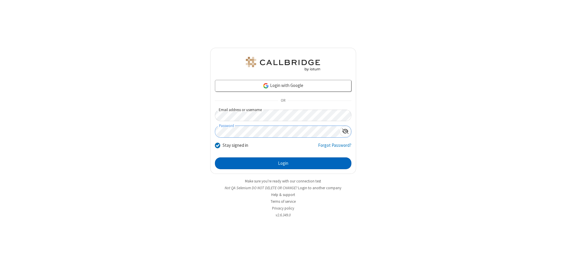
click at [283, 163] on button "Login" at bounding box center [283, 163] width 136 height 12
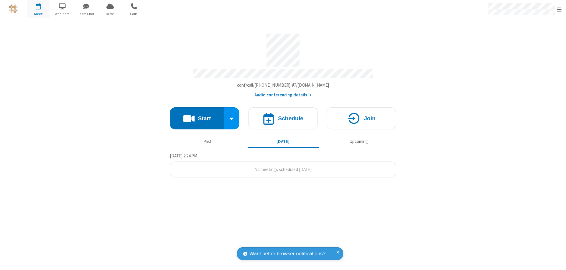
click at [197, 116] on button "Start" at bounding box center [197, 118] width 55 height 22
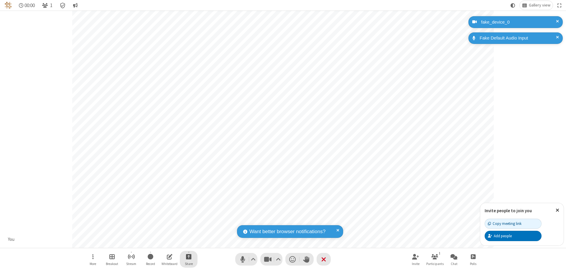
click at [189, 256] on span "Start sharing" at bounding box center [189, 256] width 6 height 7
click at [165, 232] on span "Present files & media" at bounding box center [164, 232] width 7 height 5
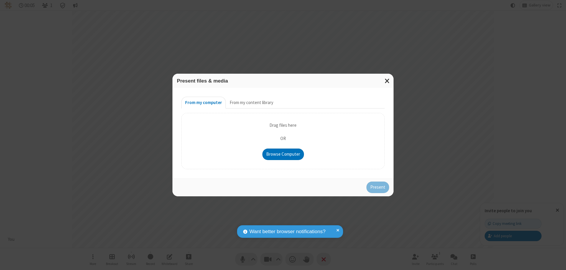
click at [251, 103] on button "From my content library" at bounding box center [251, 103] width 51 height 12
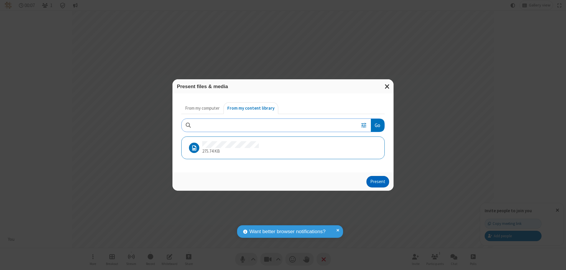
click at [378, 182] on button "Present" at bounding box center [377, 182] width 23 height 12
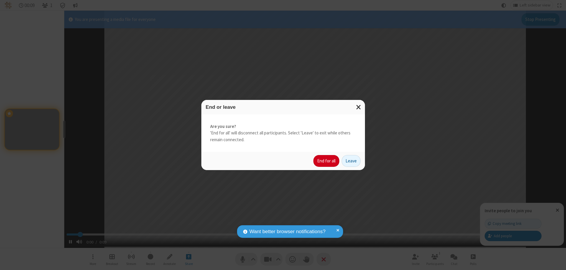
type input "1.224182"
click at [326, 161] on button "End for all" at bounding box center [326, 161] width 26 height 12
